Goal: Task Accomplishment & Management: Complete application form

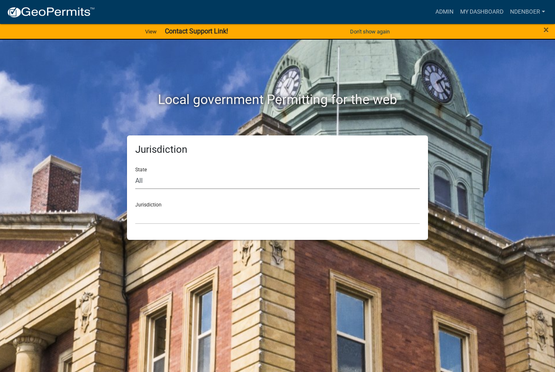
click at [148, 182] on select "All [US_STATE] [US_STATE] [US_STATE] [US_STATE] [US_STATE] [US_STATE] [US_STATE…" at bounding box center [277, 180] width 285 height 17
select select "[US_STATE]"
click at [135, 172] on select "All [US_STATE] [US_STATE] [US_STATE] [US_STATE] [US_STATE] [US_STATE] [US_STATE…" at bounding box center [277, 180] width 285 height 17
click at [141, 213] on select "[GEOGRAPHIC_DATA], [US_STATE] [GEOGRAPHIC_DATA], [US_STATE] [GEOGRAPHIC_DATA], …" at bounding box center [277, 215] width 285 height 17
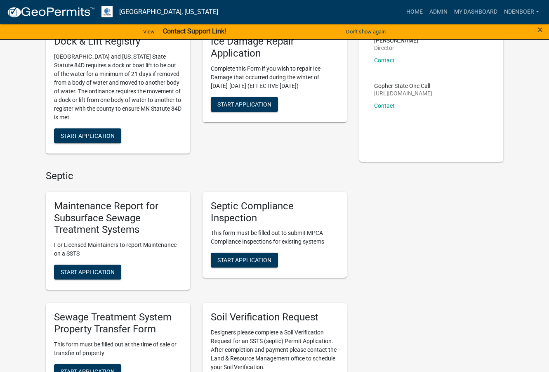
scroll to position [247, 0]
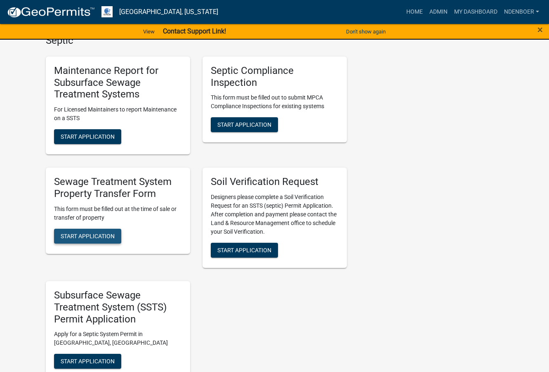
click at [98, 238] on span "Start Application" at bounding box center [88, 235] width 54 height 7
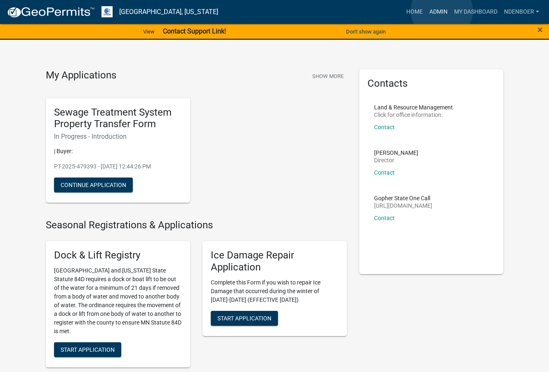
click at [442, 11] on link "Admin" at bounding box center [438, 12] width 25 height 16
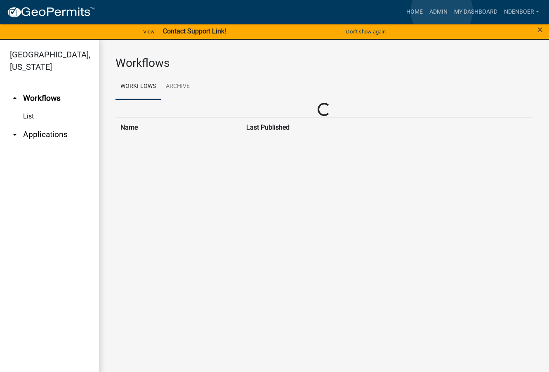
click at [442, 11] on link "Admin" at bounding box center [438, 12] width 25 height 16
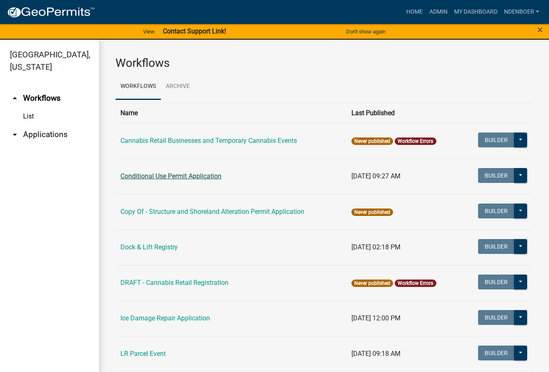
click at [177, 175] on link "Conditional Use Permit Application" at bounding box center [170, 176] width 101 height 8
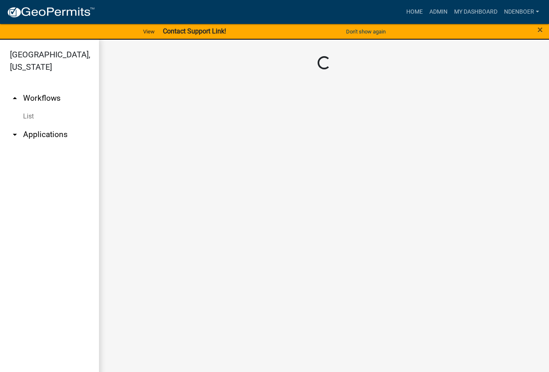
click at [177, 175] on main "Loading..." at bounding box center [324, 211] width 450 height 342
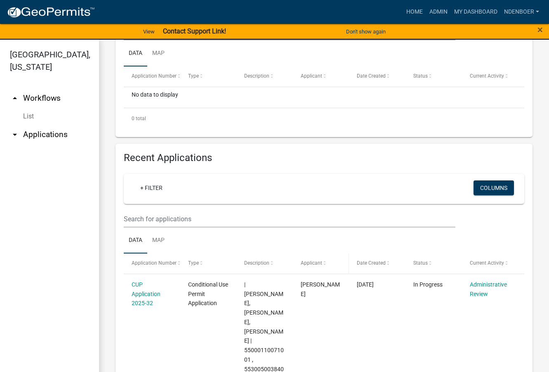
scroll to position [124, 0]
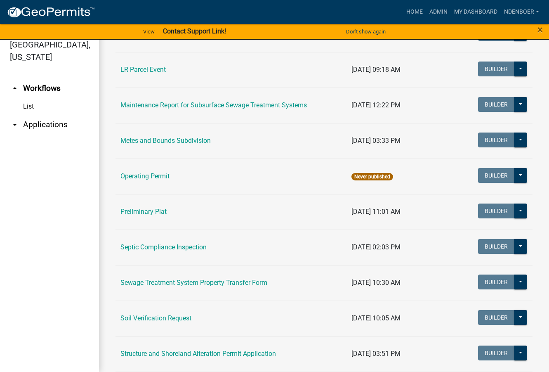
scroll to position [289, 0]
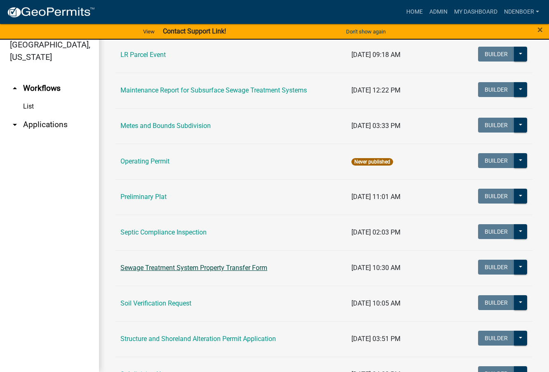
click at [186, 268] on link "Sewage Treatment System Property Transfer Form" at bounding box center [193, 267] width 147 height 8
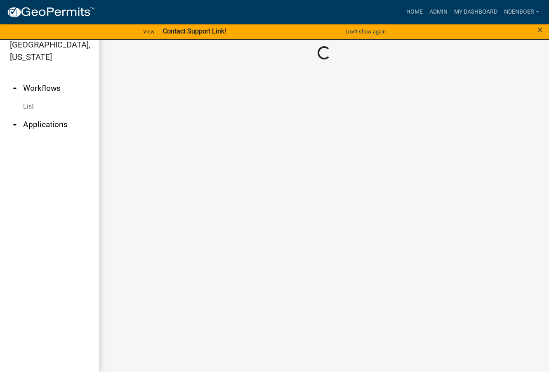
click at [186, 268] on main "Loading..." at bounding box center [324, 201] width 450 height 342
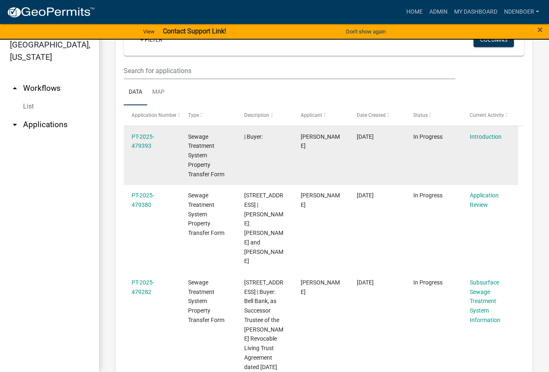
scroll to position [401, 0]
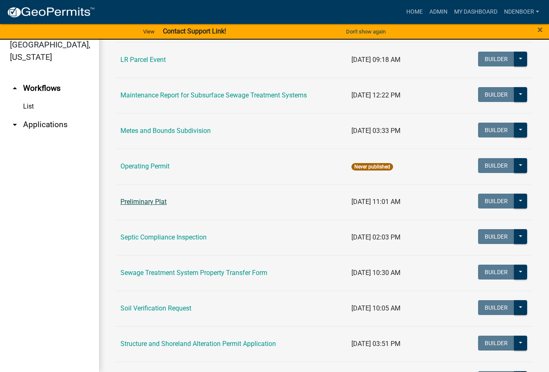
scroll to position [289, 0]
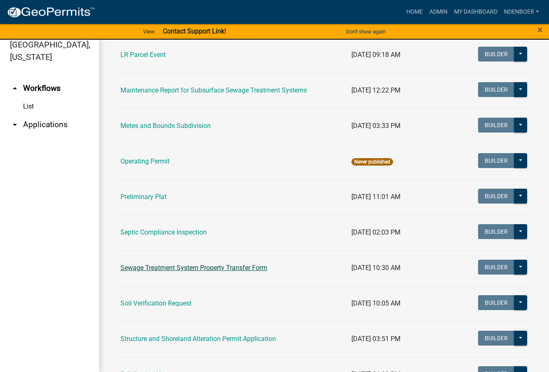
click at [168, 266] on link "Sewage Treatment System Property Transfer Form" at bounding box center [193, 267] width 147 height 8
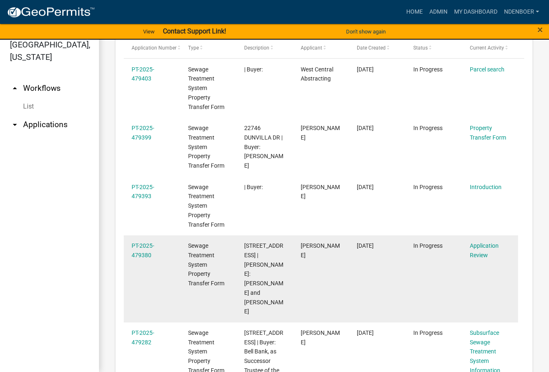
scroll to position [495, 0]
